Goal: Check status: Check status

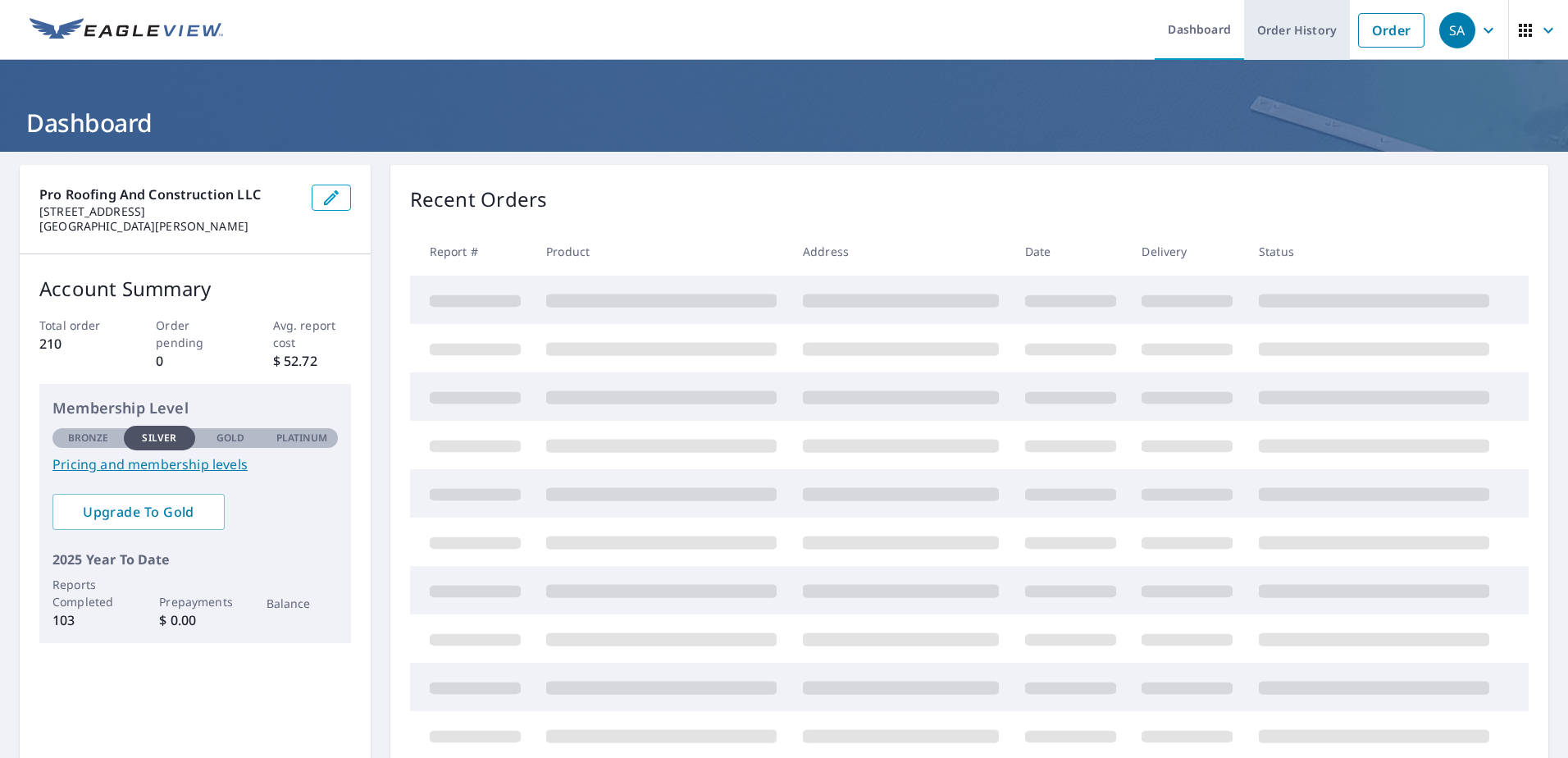
click at [1253, 34] on link "Order History" at bounding box center [1298, 30] width 106 height 60
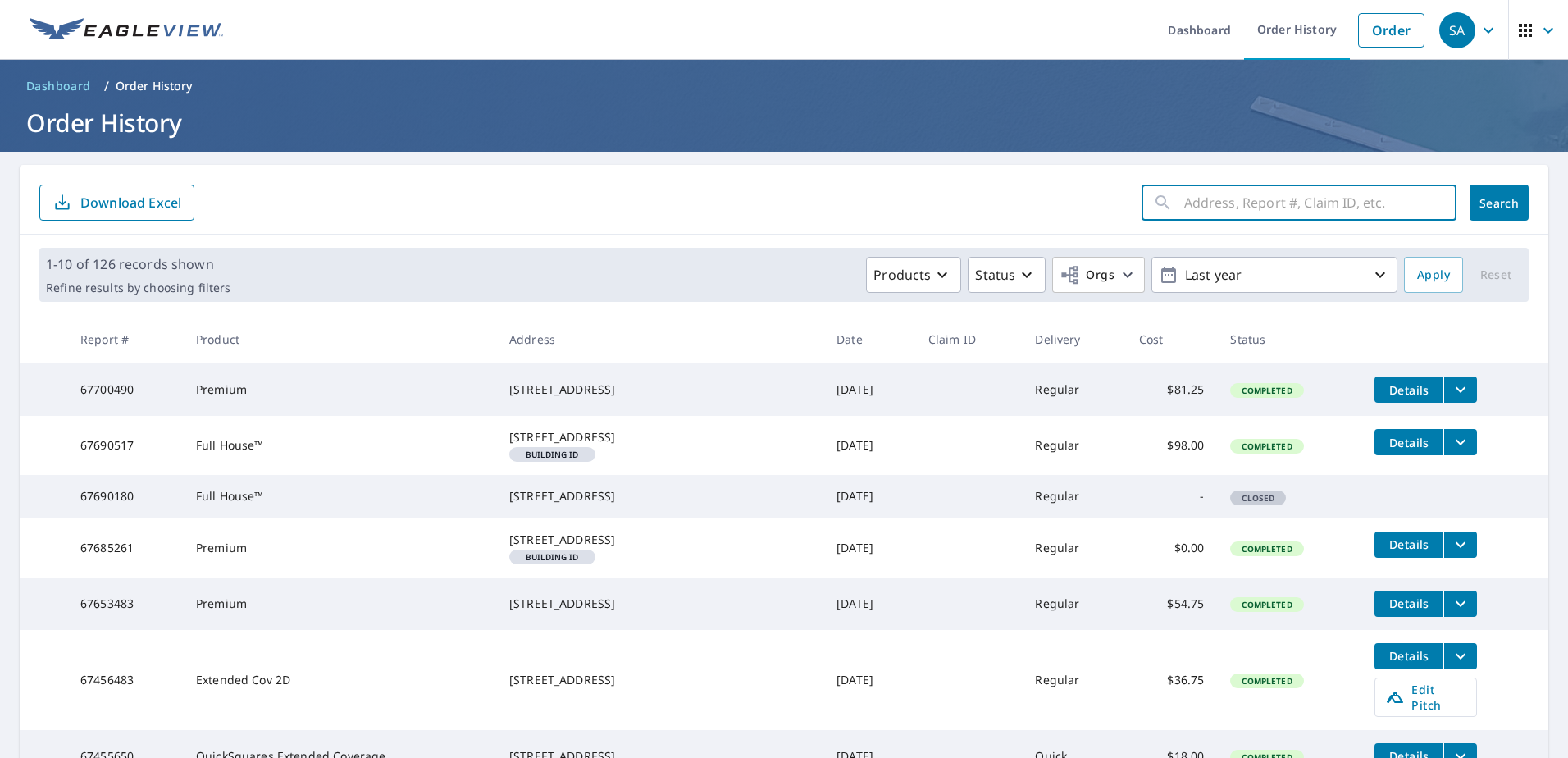
click at [1251, 195] on input "text" at bounding box center [1320, 203] width 272 height 46
type input "1909"
click button "Search" at bounding box center [1499, 203] width 59 height 37
